Goal: Information Seeking & Learning: Learn about a topic

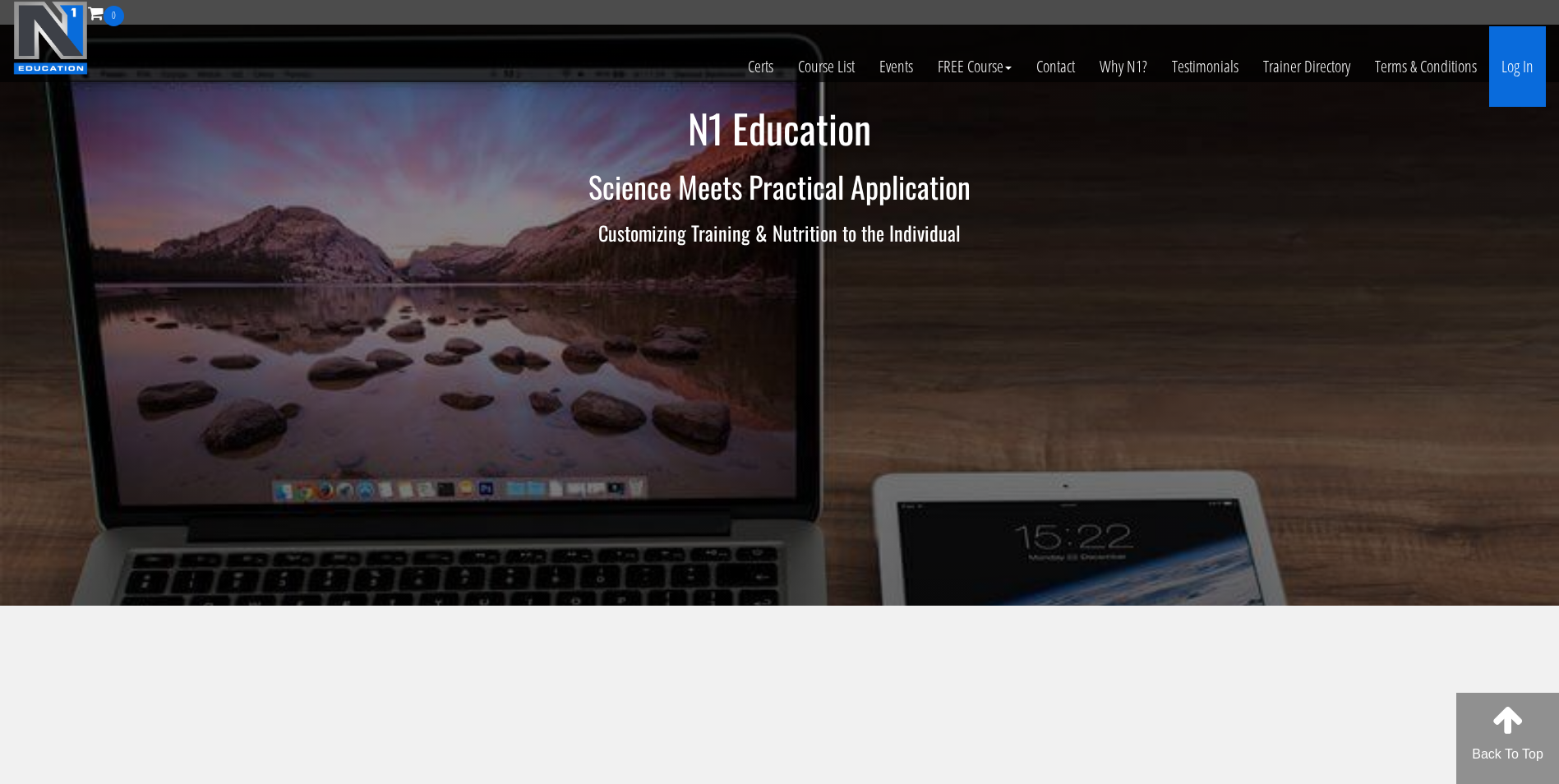
click at [1528, 69] on link "Log In" at bounding box center [1517, 66] width 57 height 80
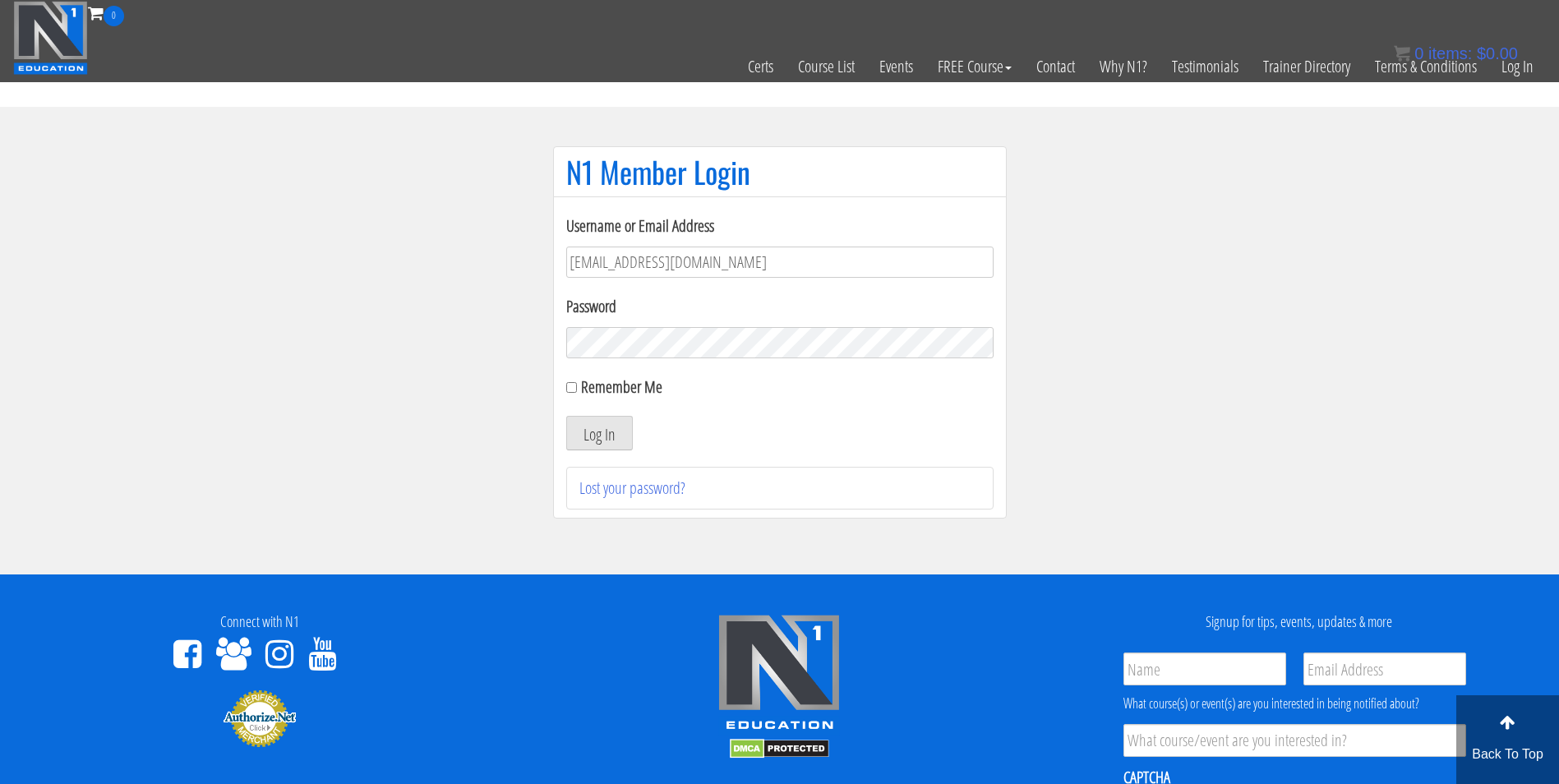
type input "darrennuzzo@gmail.com"
click at [566, 416] on button "Log In" at bounding box center [599, 433] width 66 height 35
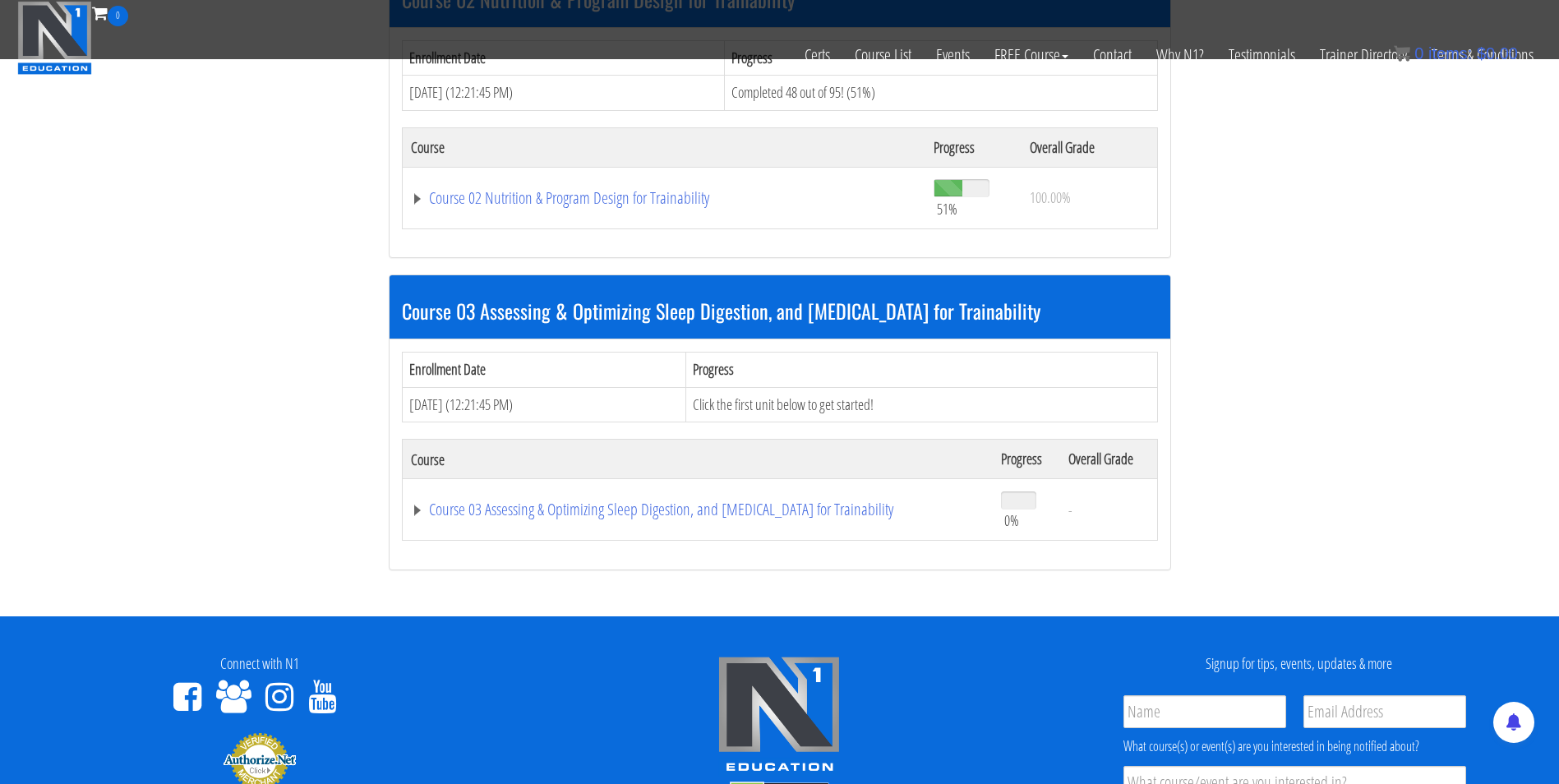
scroll to position [735, 0]
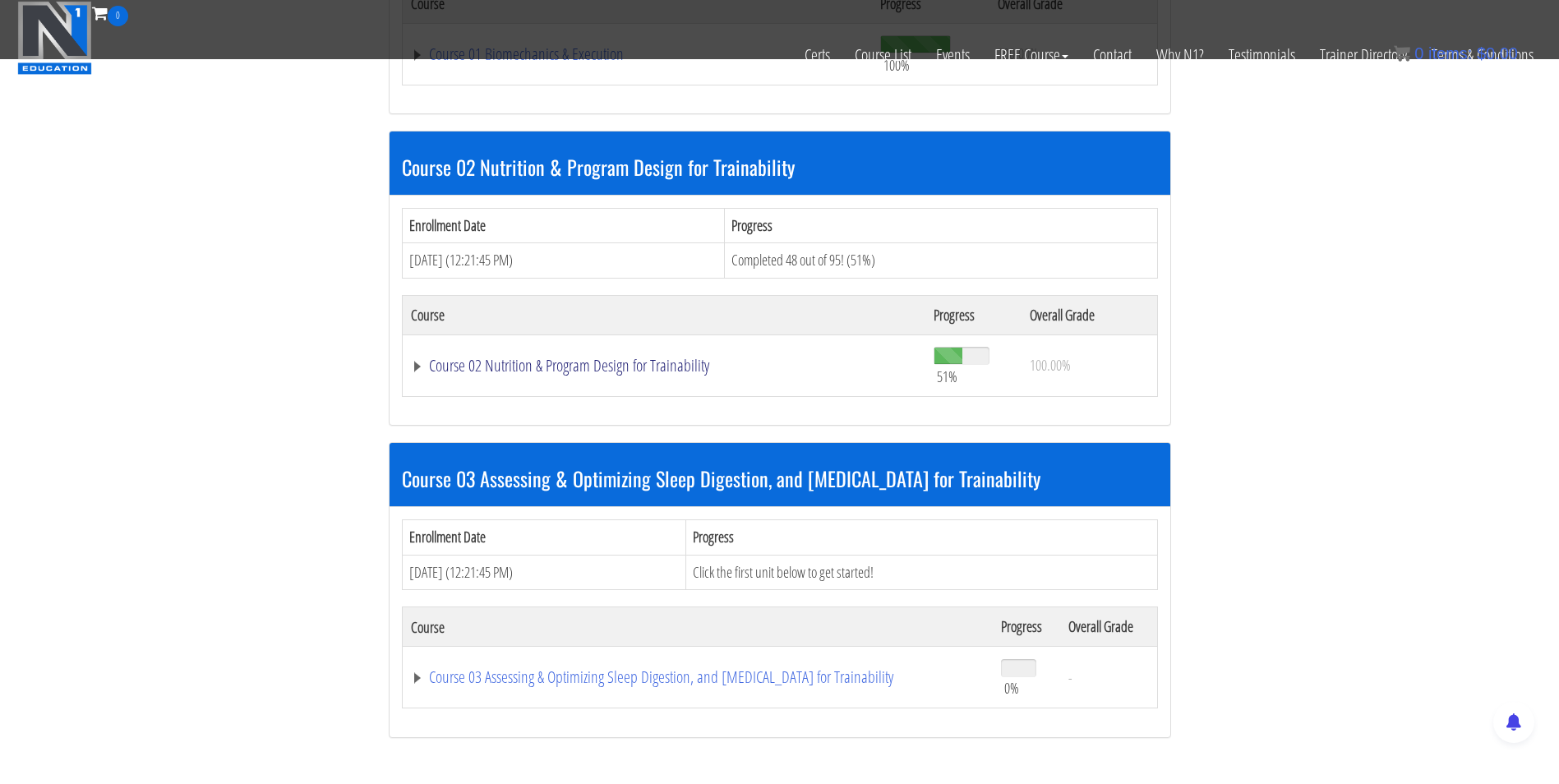
click at [625, 373] on link "Course 02 Nutrition & Program Design for Trainability" at bounding box center [664, 365] width 507 height 17
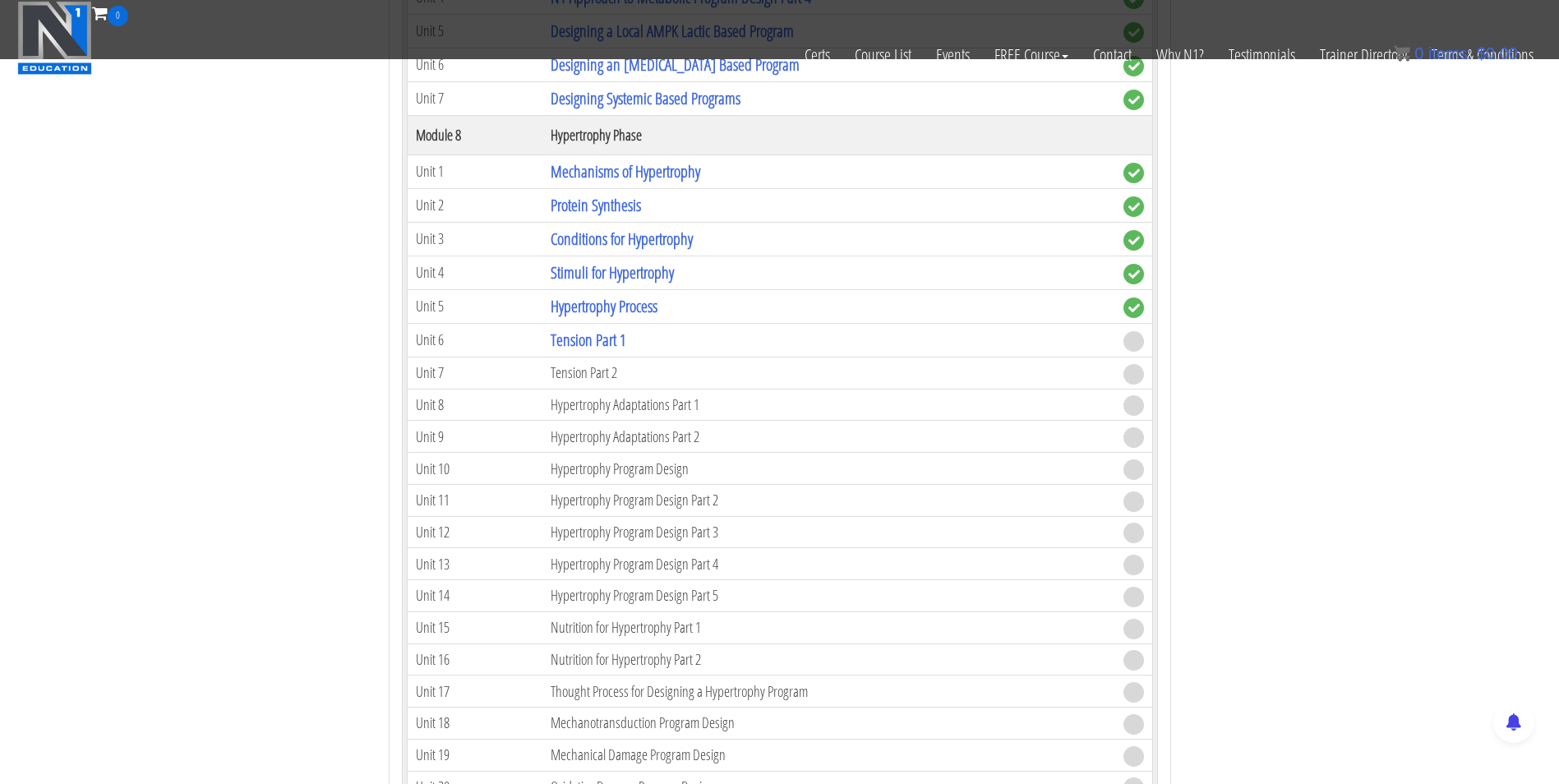
scroll to position [2779, 0]
click at [611, 341] on link "Tension Part 1" at bounding box center [588, 340] width 76 height 22
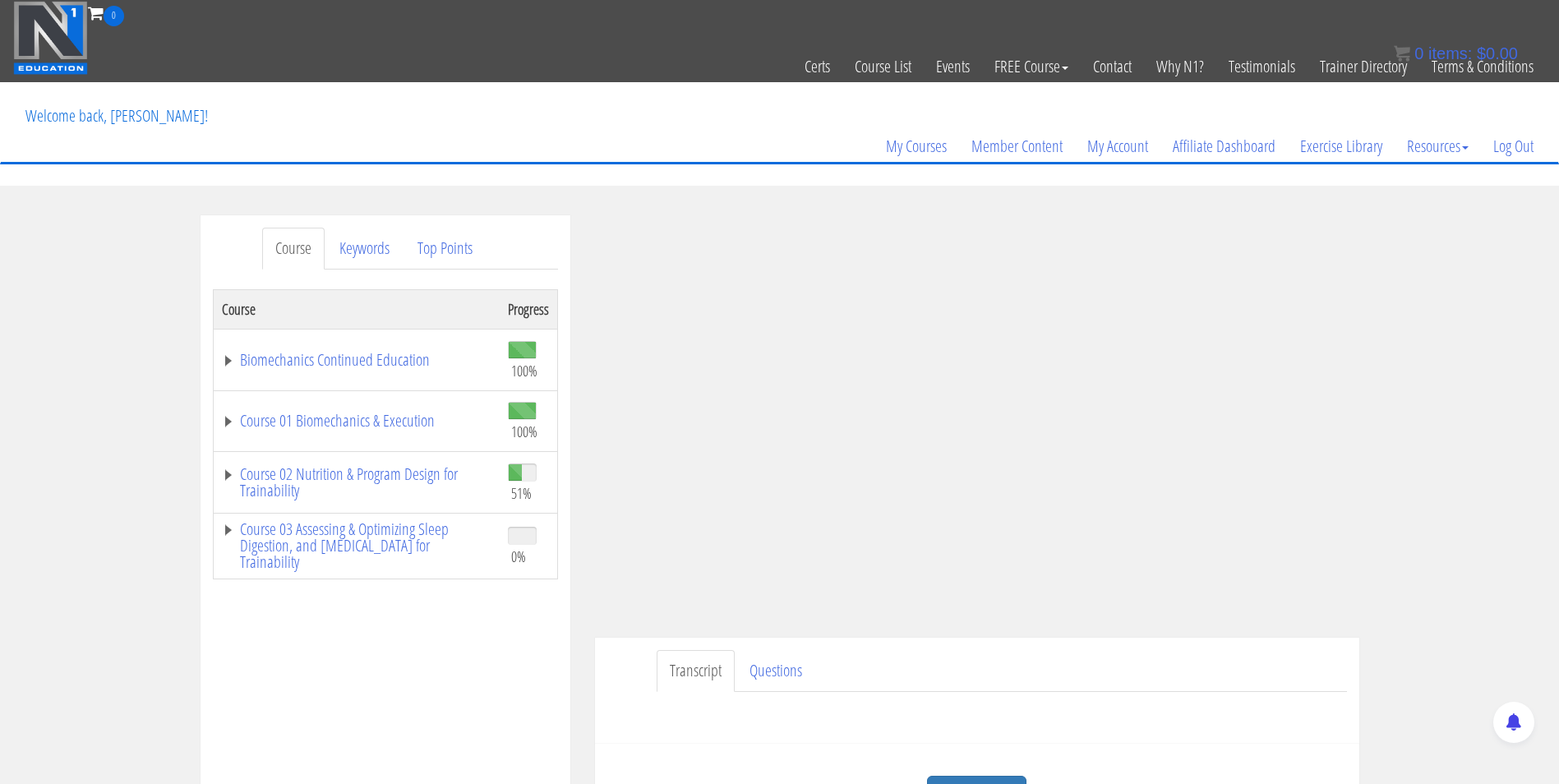
click at [1172, 651] on ul "Transcript Questions" at bounding box center [1002, 671] width 690 height 42
click at [1388, 457] on div "Course Keywords Top Points Course Progress Biomechanics Continued Education 100…" at bounding box center [779, 679] width 1559 height 929
click at [875, 202] on section "Course Keywords Top Points Course Progress Biomechanics Continued Education 100…" at bounding box center [779, 679] width 1559 height 988
click at [1411, 448] on div "Course Keywords Top Points Course Progress Biomechanics Continued Education 100…" at bounding box center [779, 679] width 1559 height 929
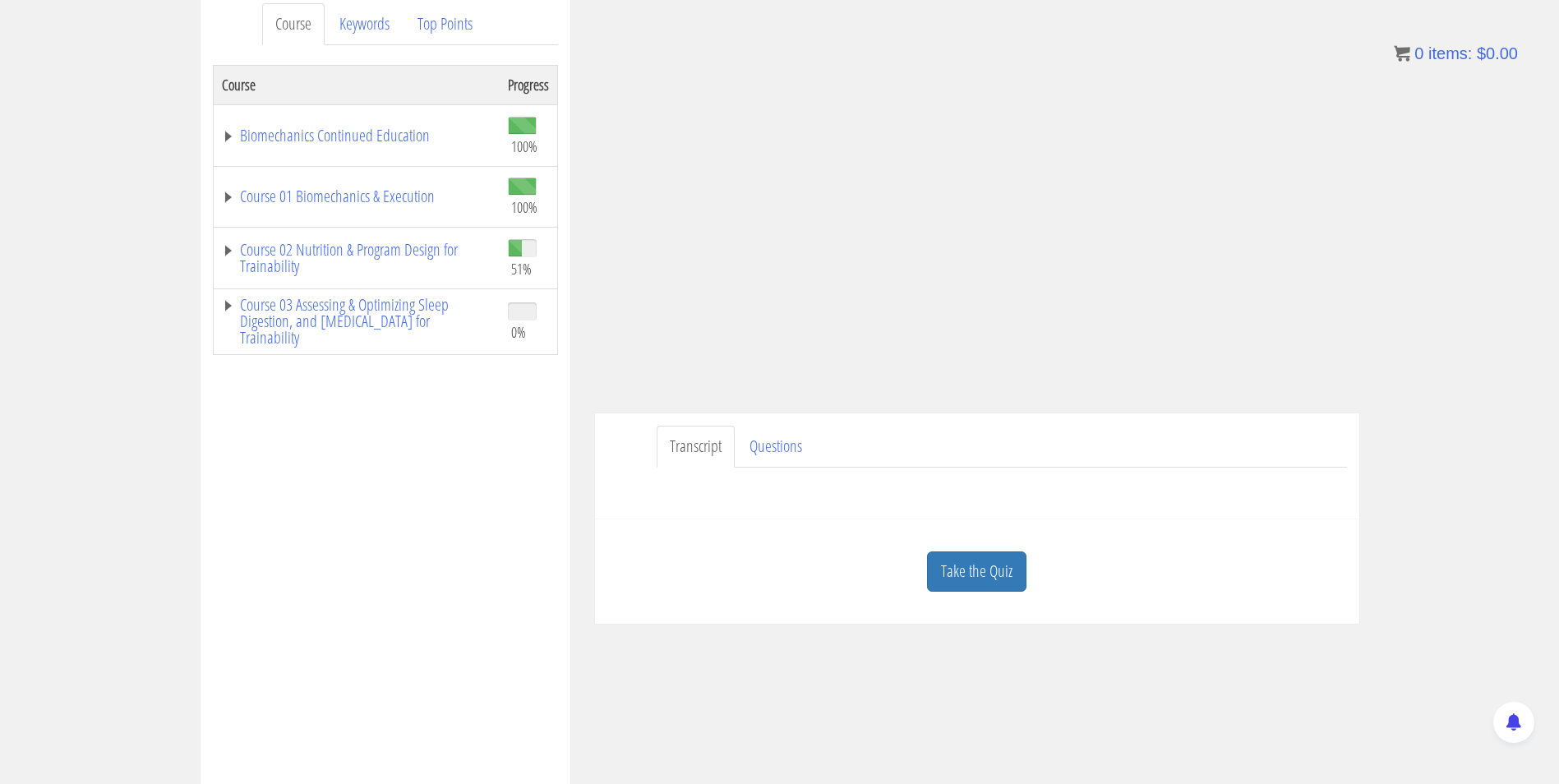
scroll to position [223, 0]
click at [1002, 568] on link "Take the Quiz" at bounding box center [977, 572] width 99 height 40
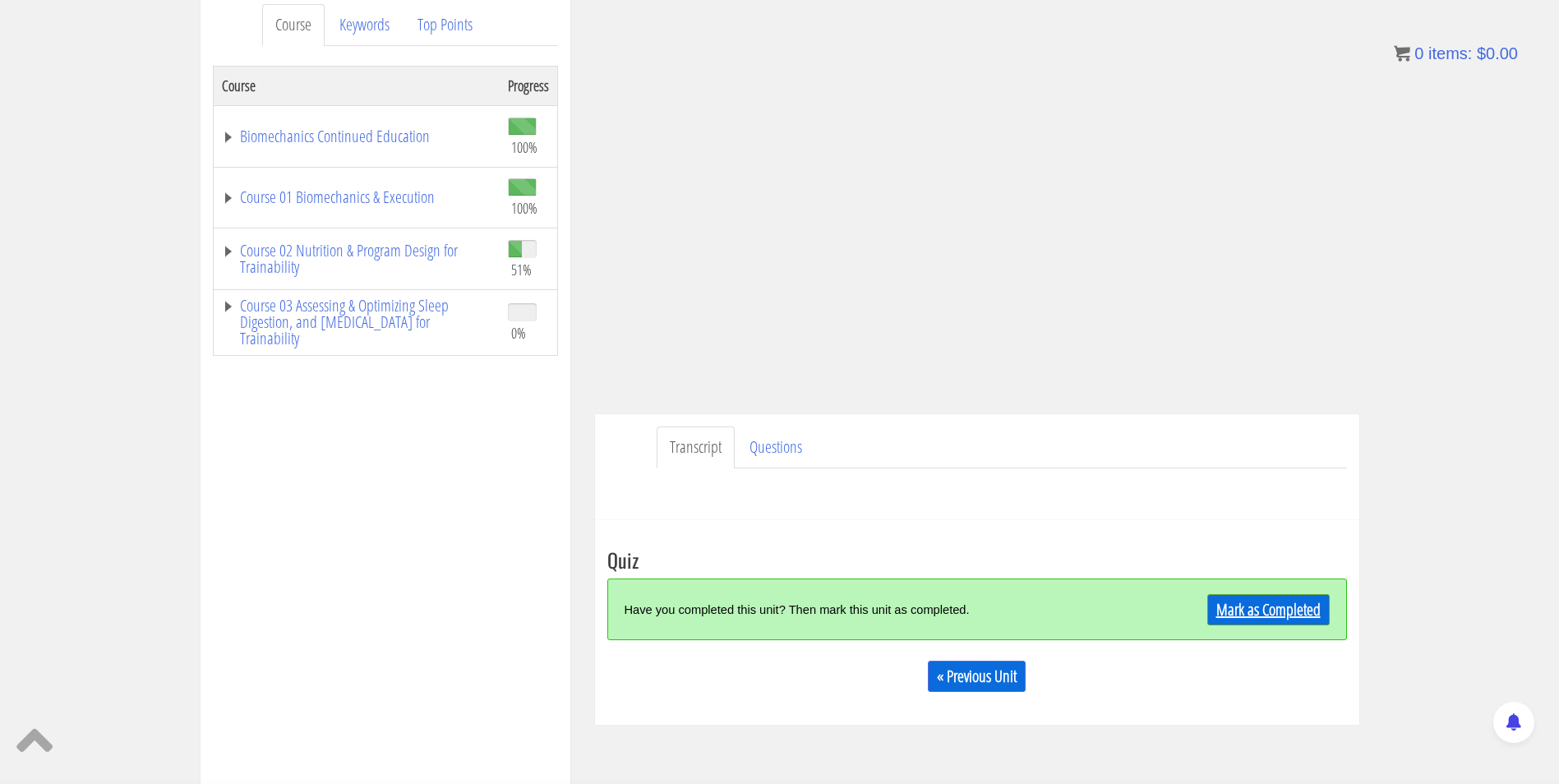
click at [1258, 611] on link "Mark as Completed" at bounding box center [1268, 610] width 122 height 31
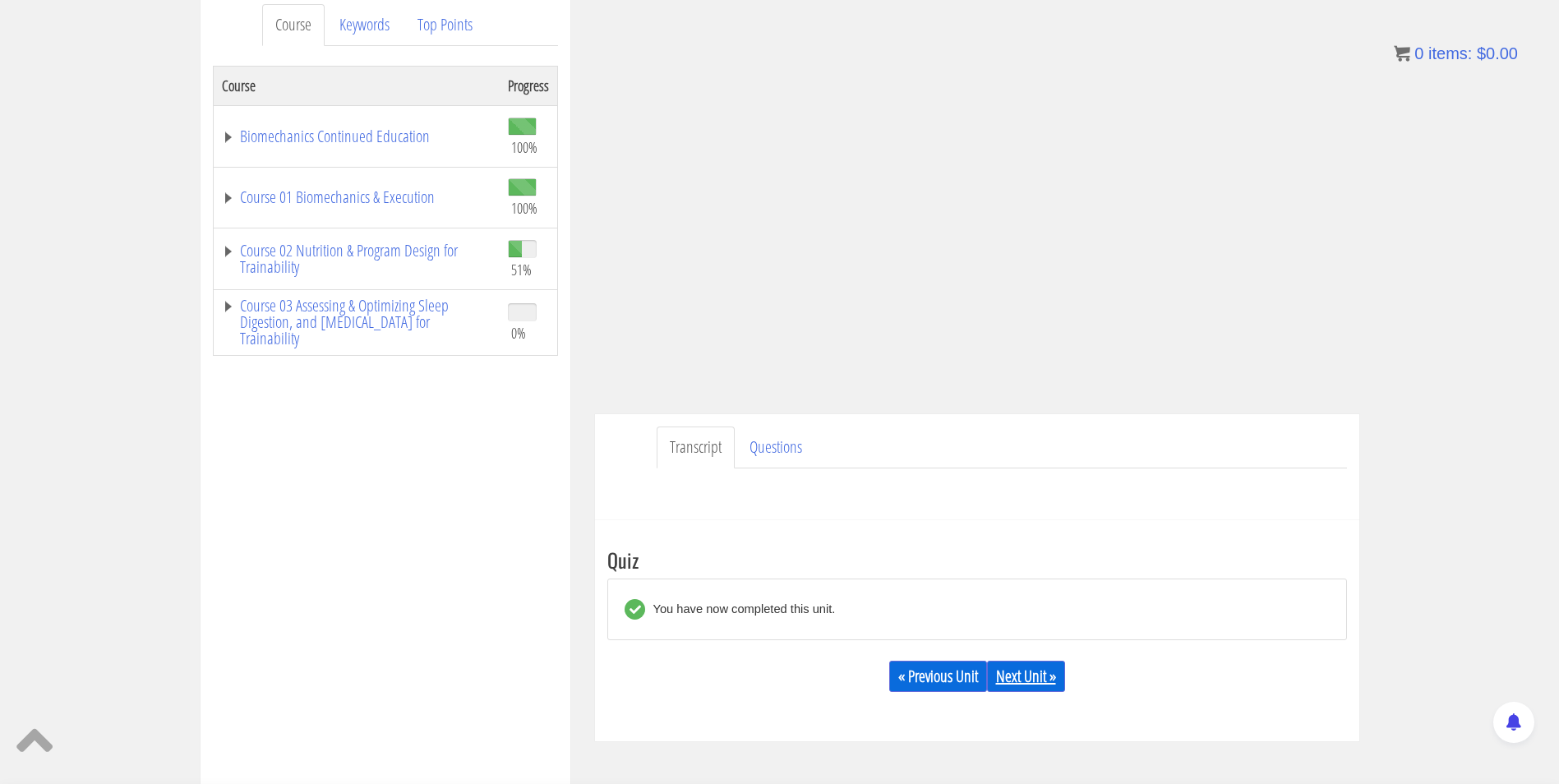
click at [1043, 692] on link "Next Unit »" at bounding box center [1027, 677] width 79 height 31
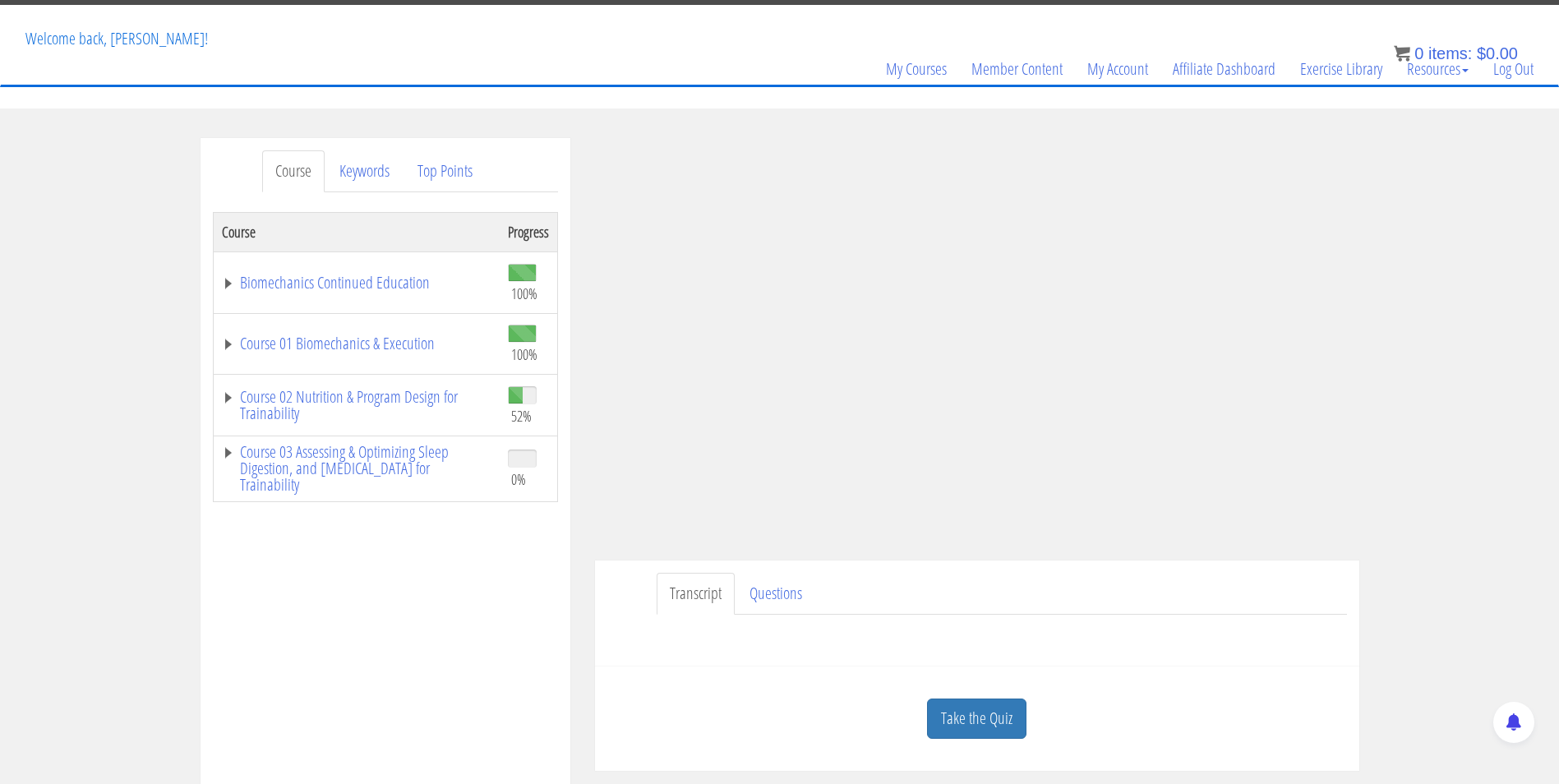
scroll to position [77, 0]
